Goal: Find specific page/section: Find specific page/section

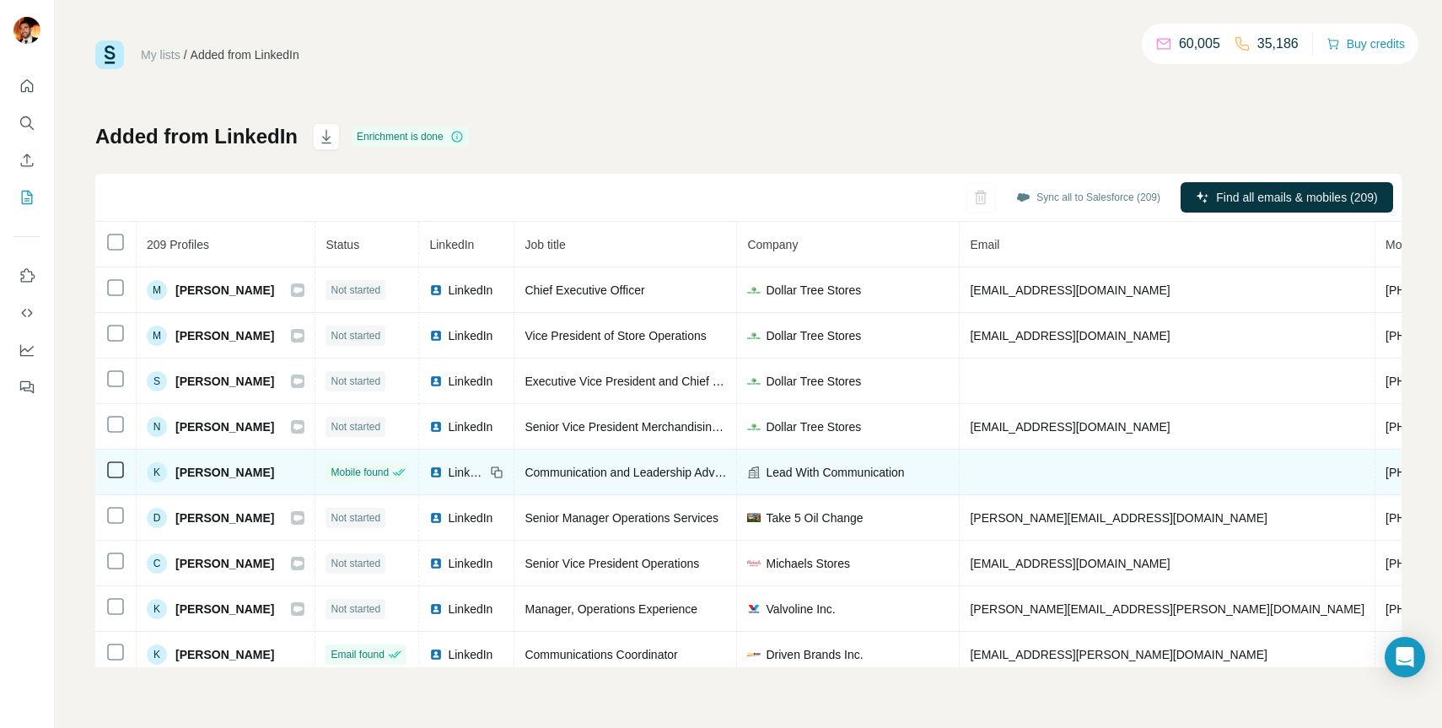
click at [823, 470] on span "Lead With Communication" at bounding box center [835, 472] width 138 height 17
click at [104, 467] on td at bounding box center [115, 472] width 41 height 46
